Goal: Information Seeking & Learning: Learn about a topic

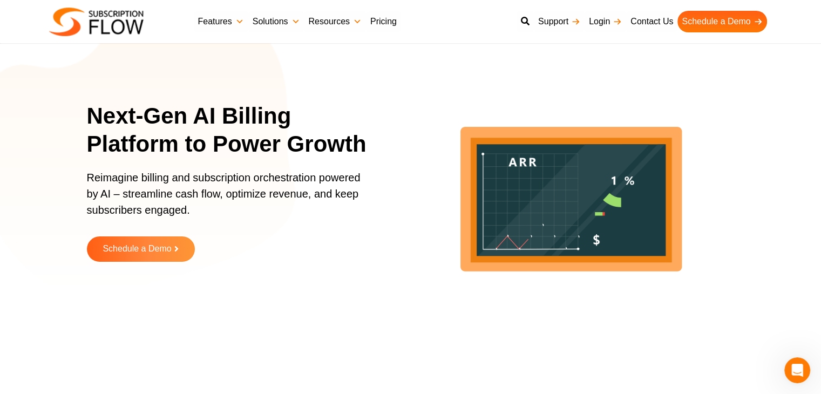
scroll to position [12, 0]
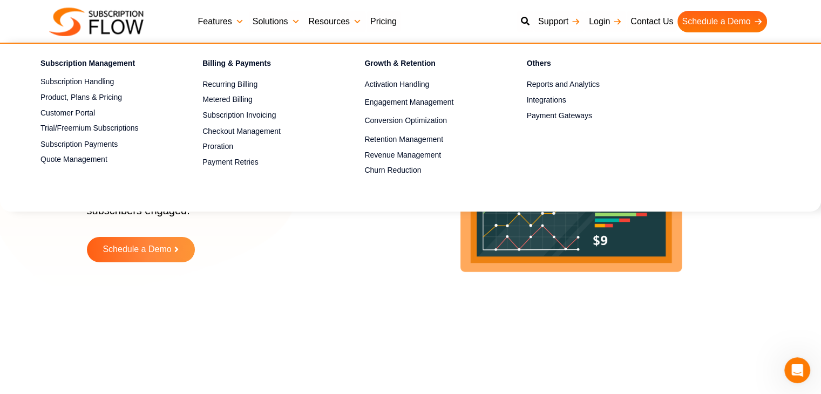
click at [216, 23] on link "Features" at bounding box center [221, 22] width 55 height 22
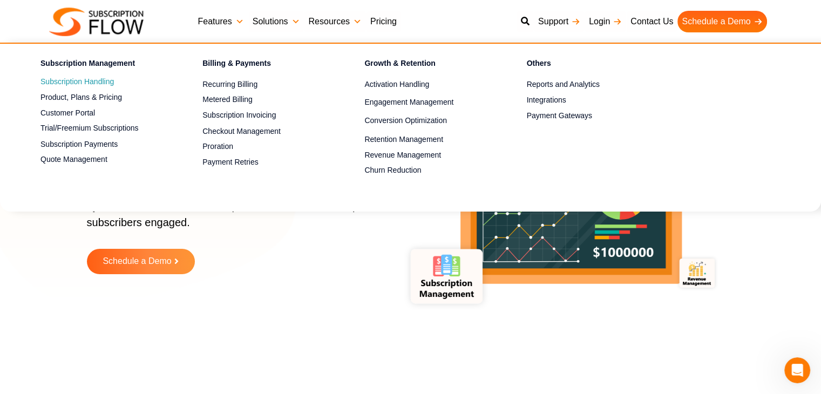
click at [91, 77] on link "Subscription Handling" at bounding box center [102, 82] width 124 height 13
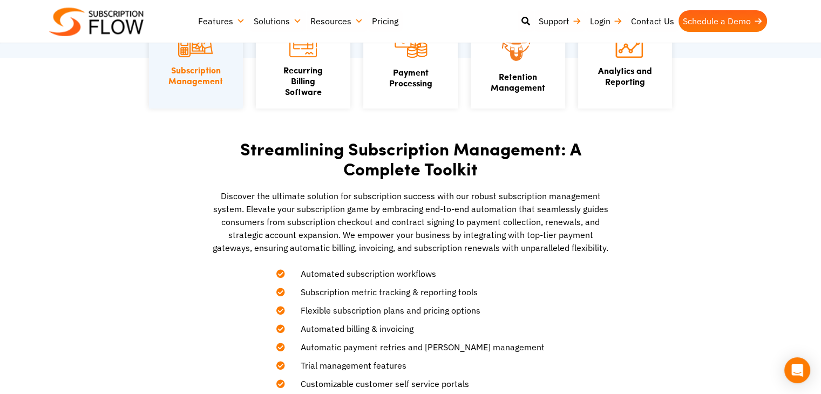
scroll to position [276, 0]
